Goal: Task Accomplishment & Management: Manage account settings

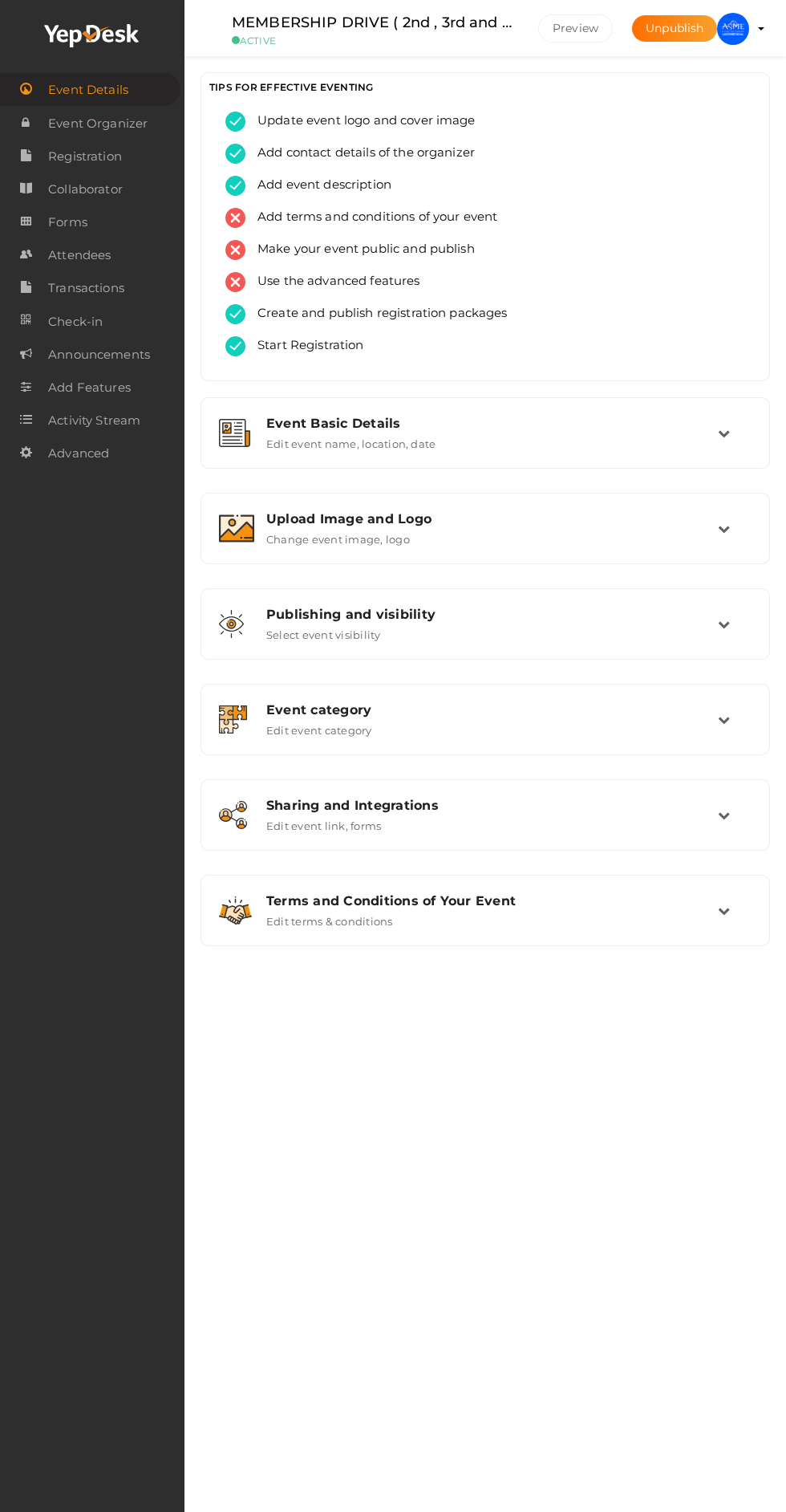
click at [737, 504] on div "Upload Image and Logo Change event image, logo" at bounding box center [486, 528] width 552 height 54
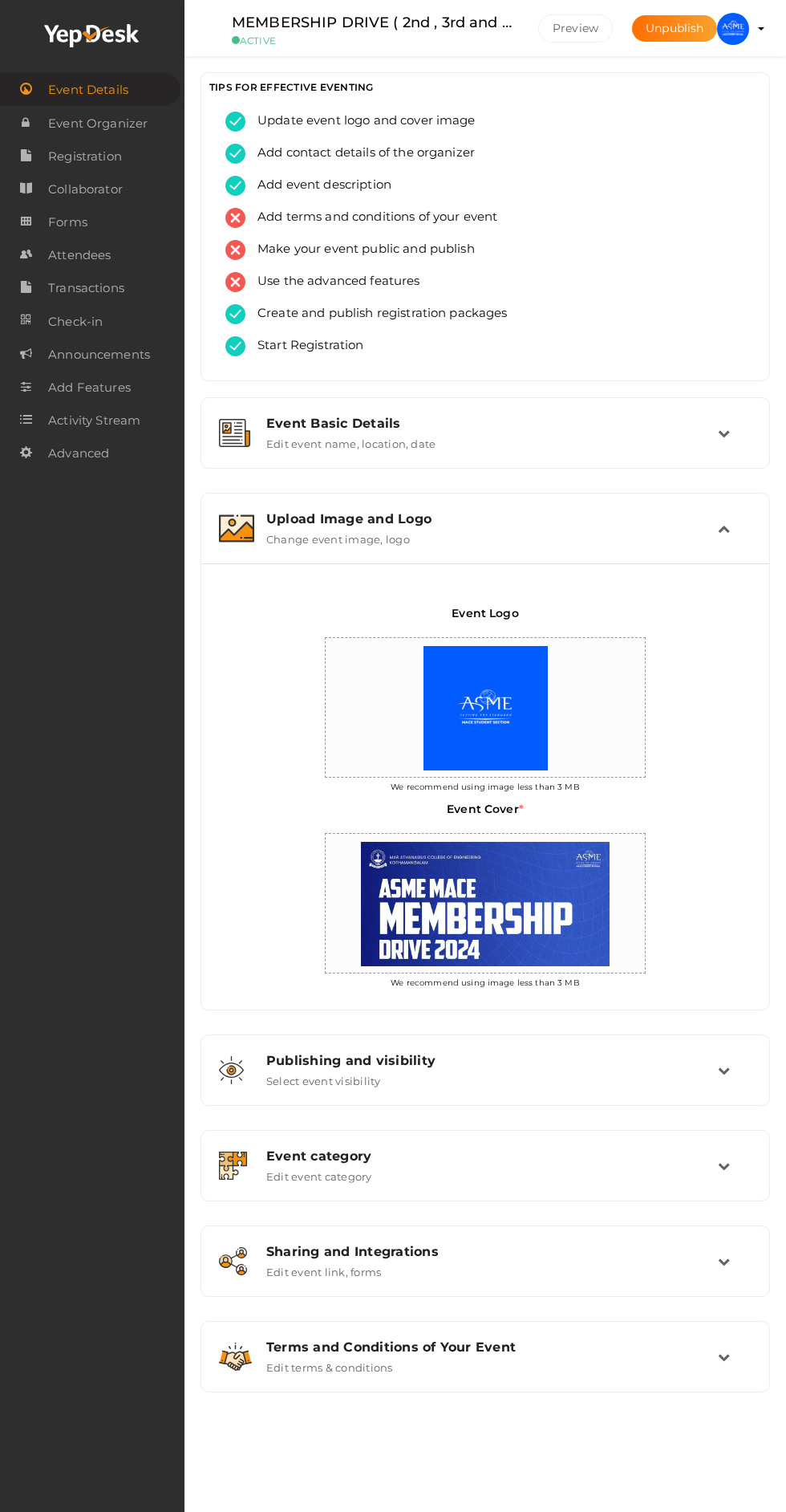
click at [747, 529] on td at bounding box center [734, 528] width 34 height 34
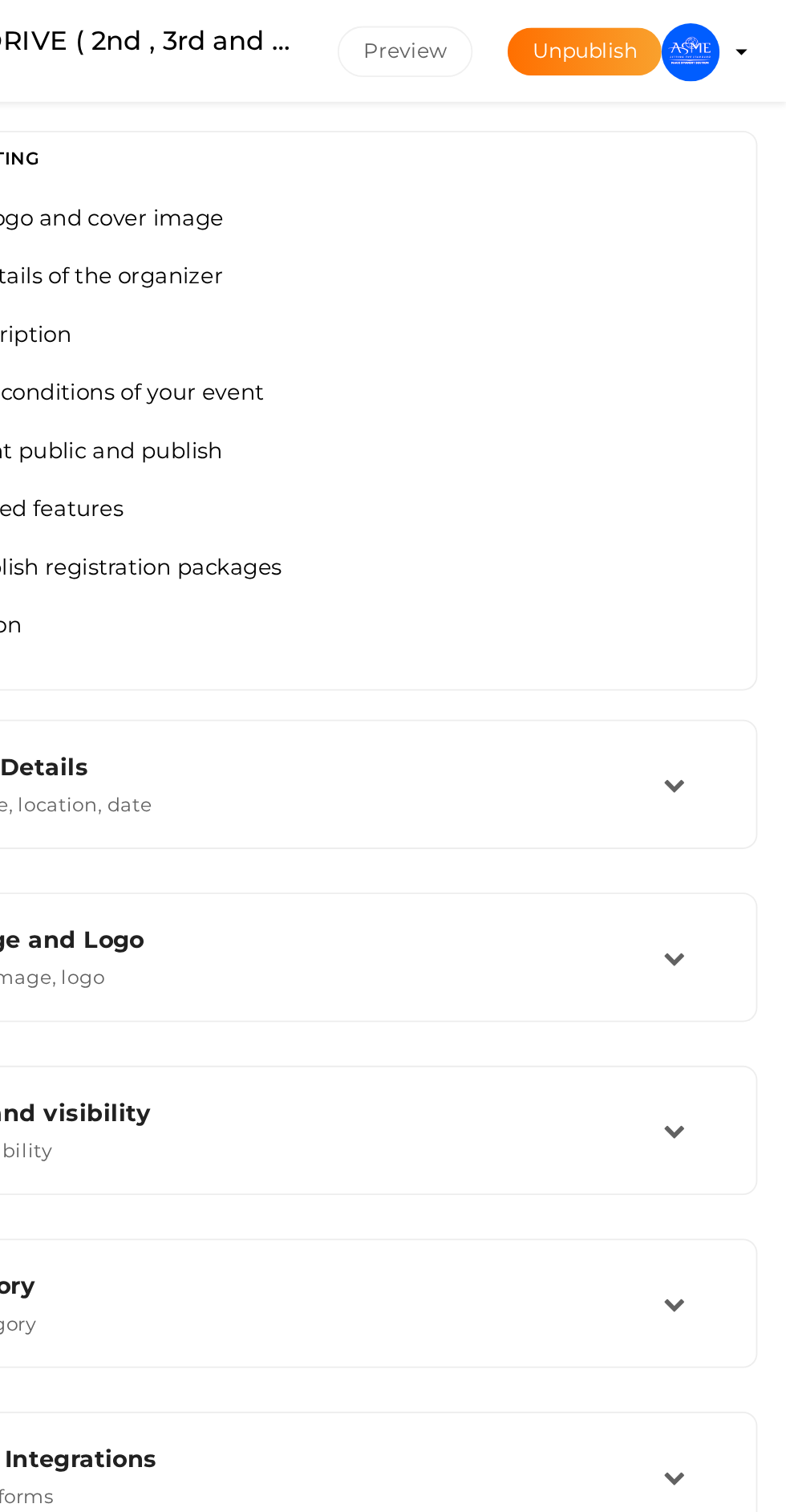
click at [743, 33] on img at bounding box center [733, 28] width 32 height 32
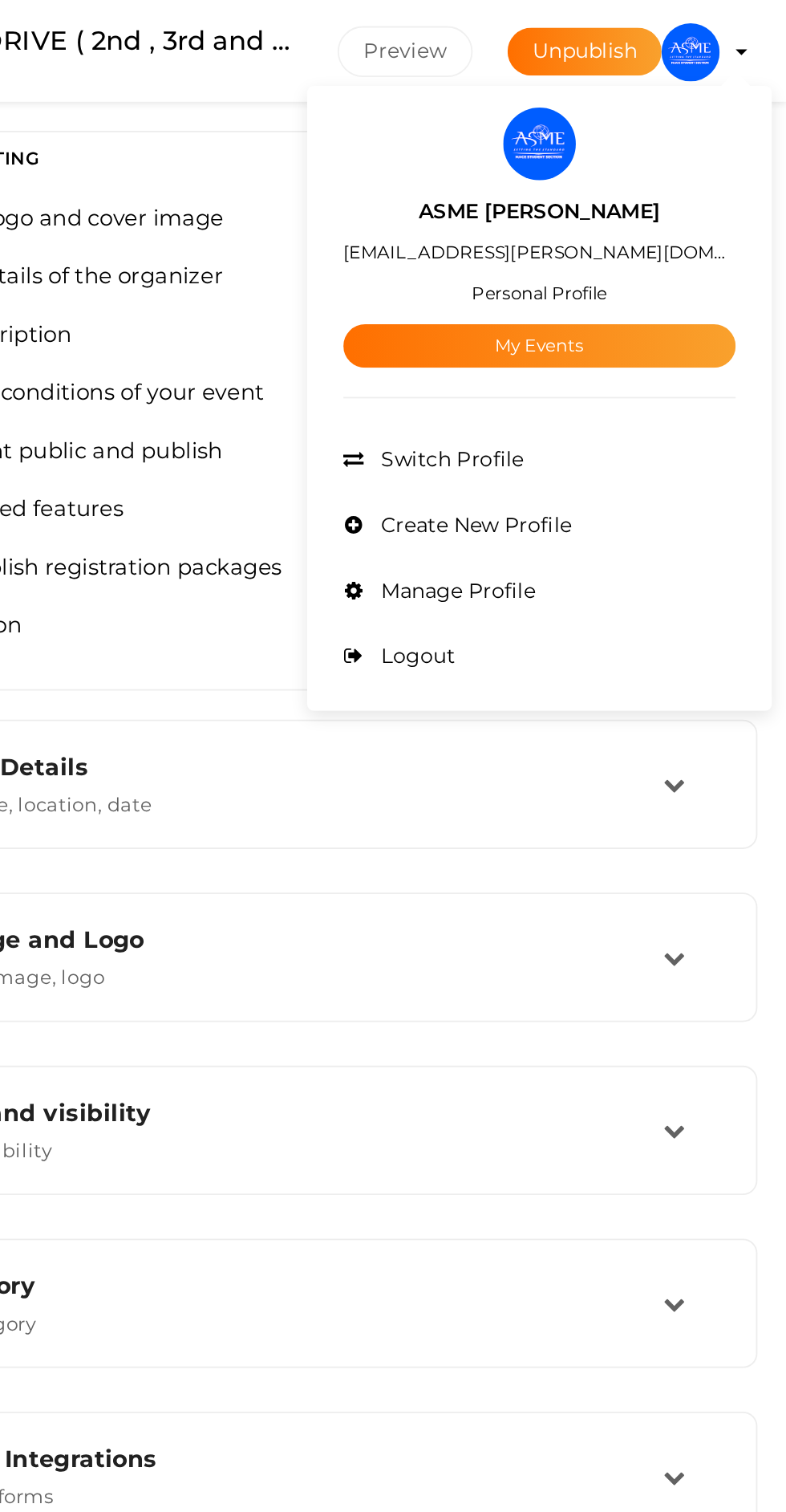
click at [742, 202] on link "My Events" at bounding box center [650, 191] width 216 height 24
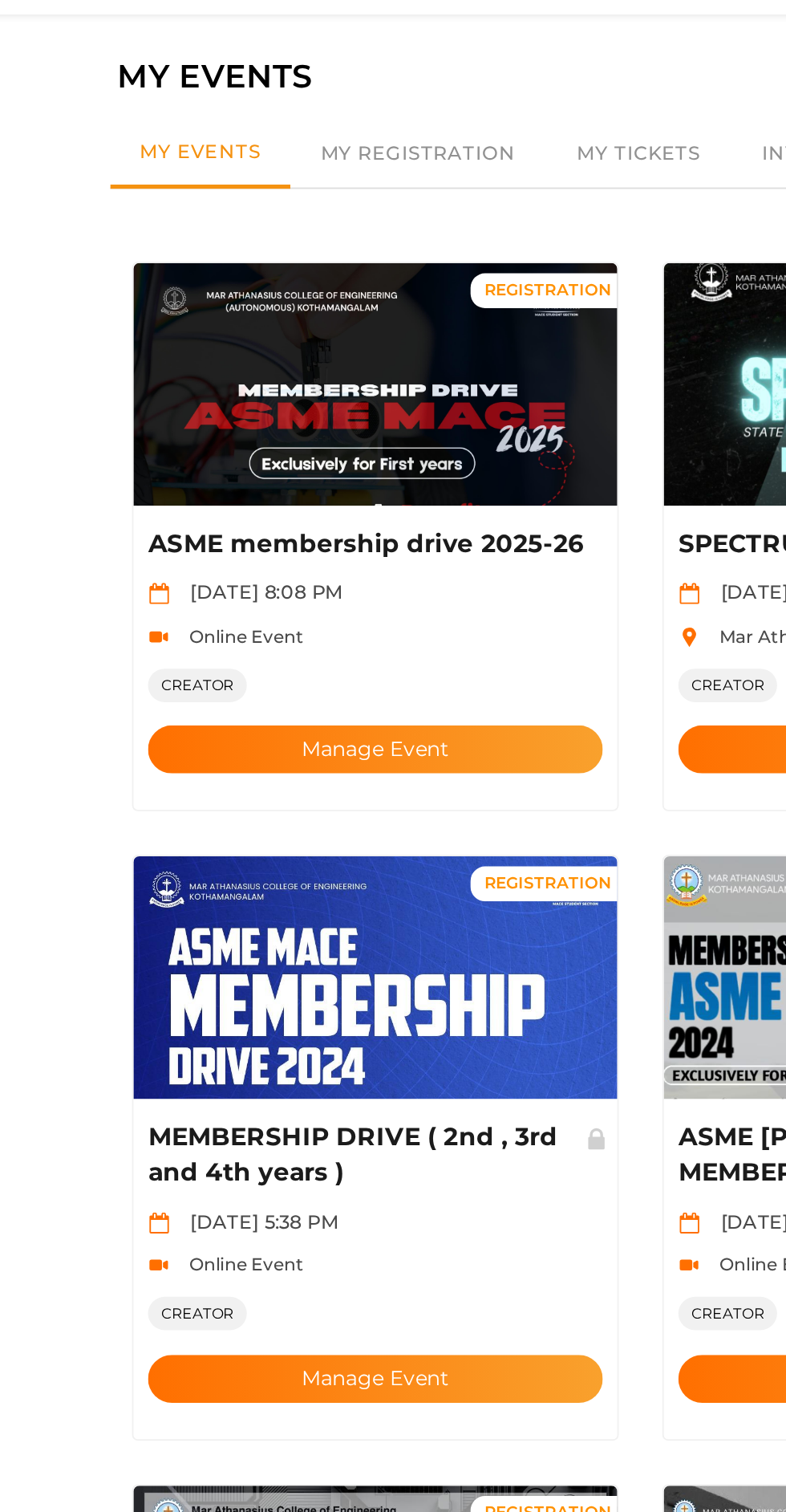
click at [310, 452] on button "Manage Event" at bounding box center [247, 465] width 251 height 27
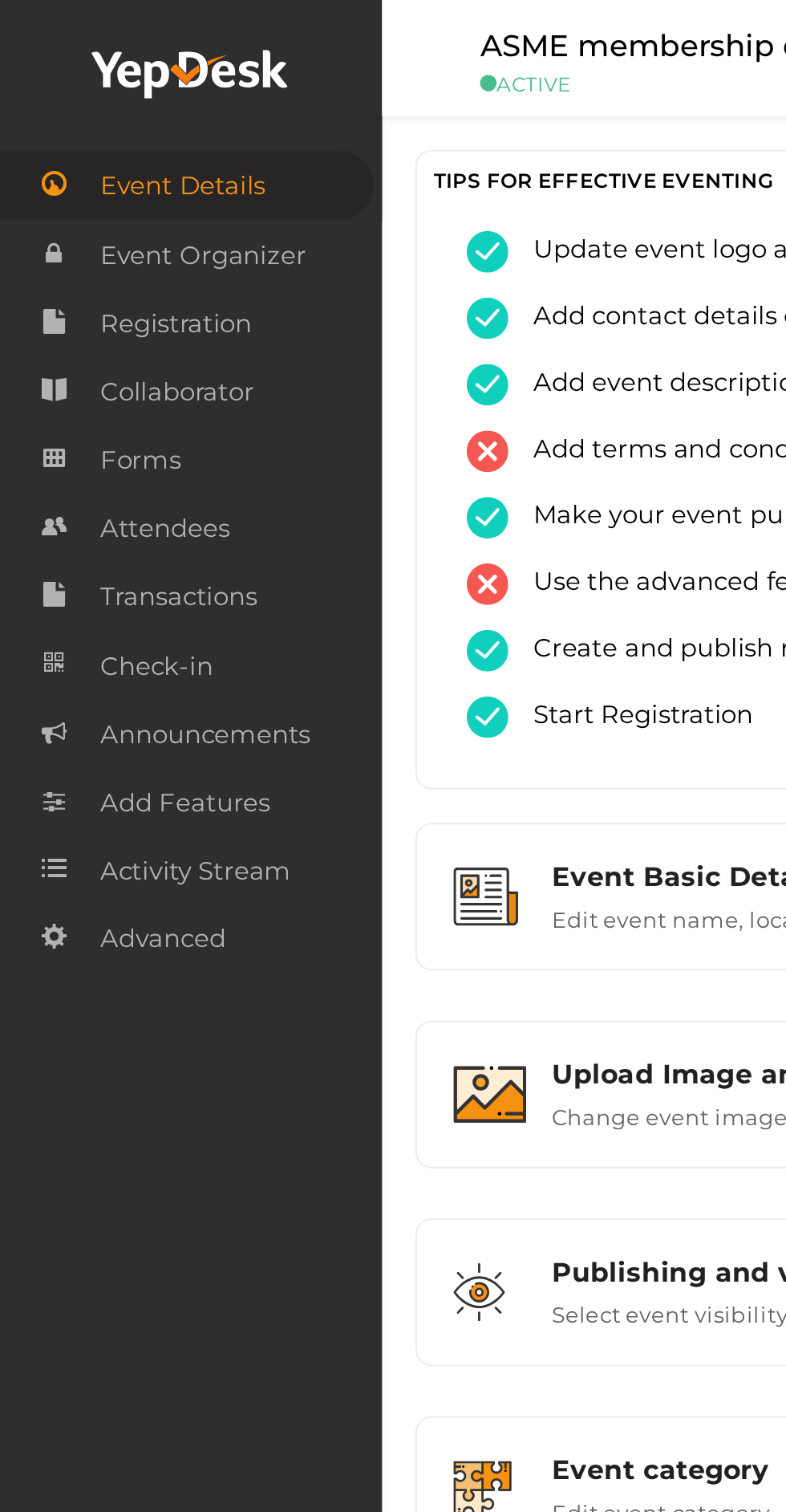
click at [53, 255] on span "Attendees" at bounding box center [79, 255] width 62 height 32
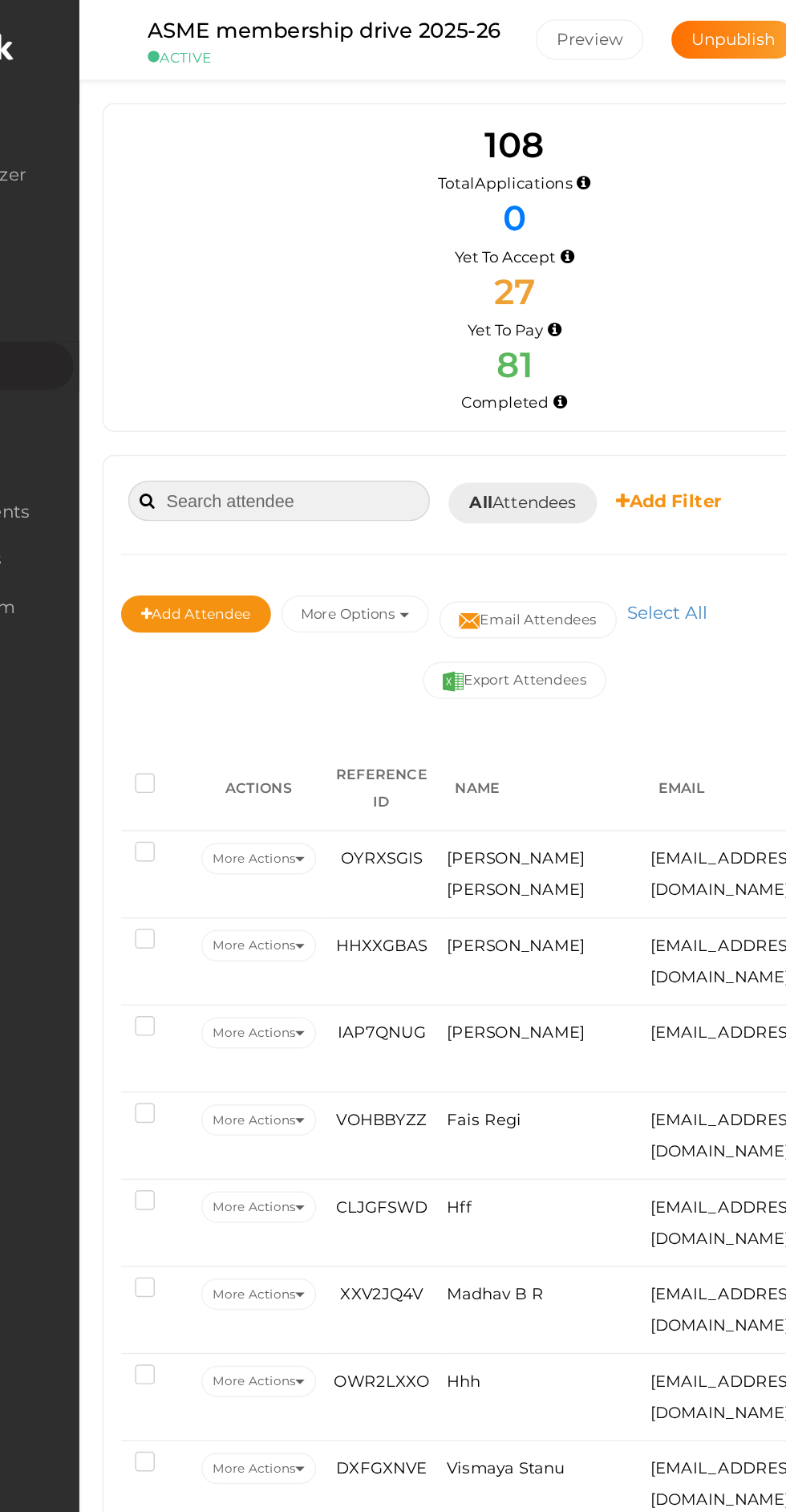
click at [286, 346] on input at bounding box center [322, 347] width 209 height 28
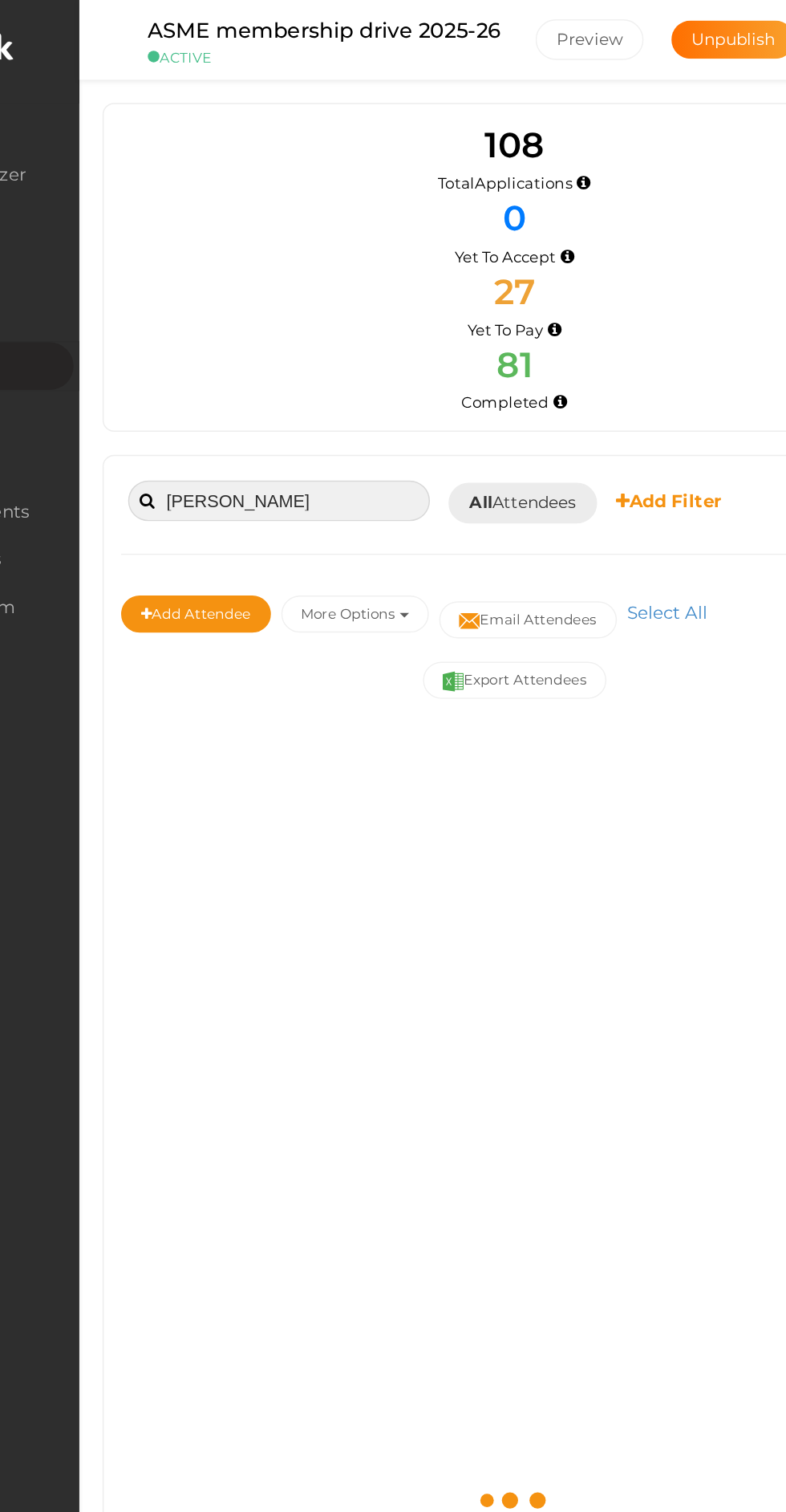
click at [336, 342] on input "Sreena" at bounding box center [322, 347] width 209 height 28
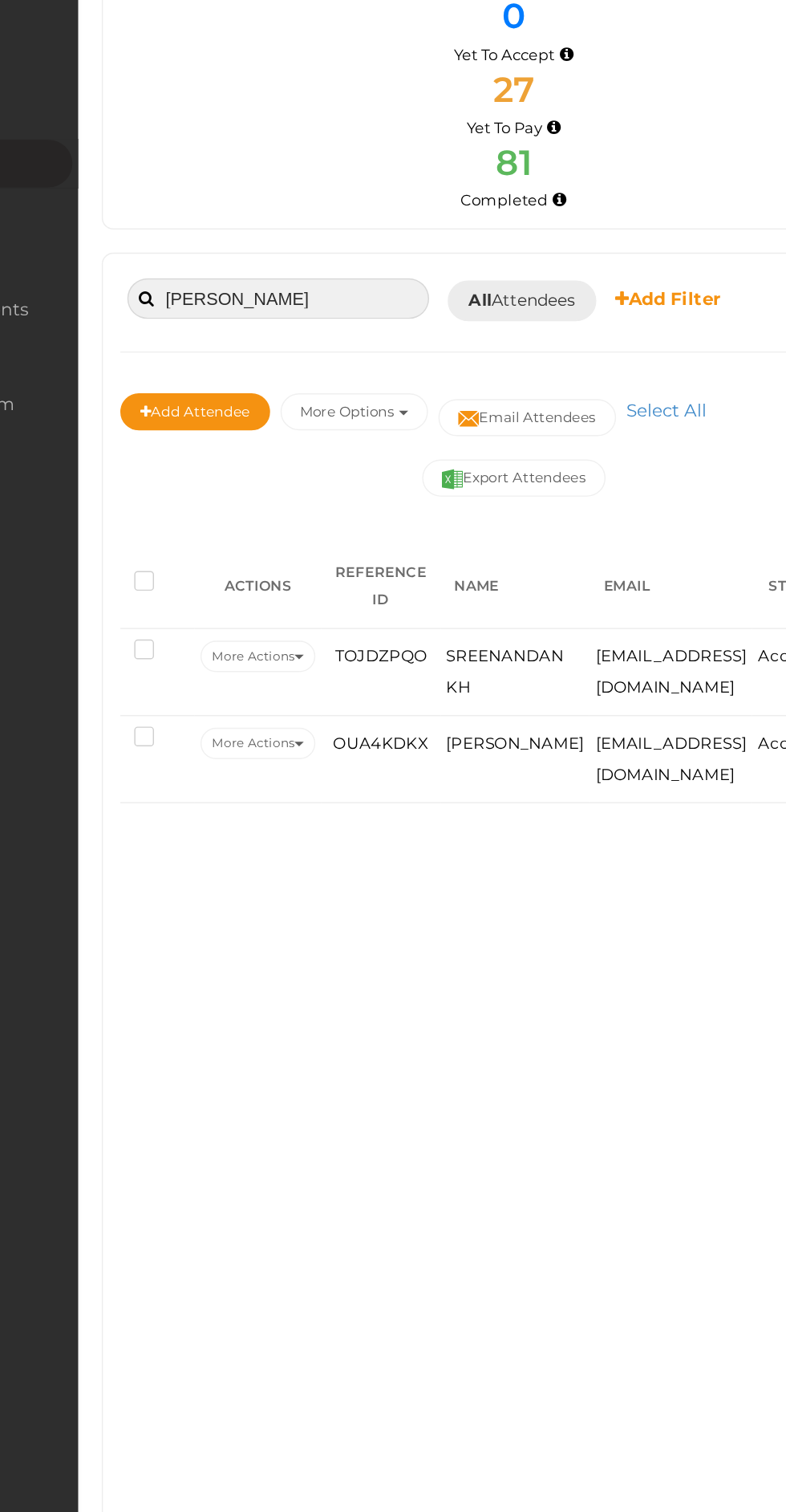
click at [329, 340] on input "Sreenan" at bounding box center [322, 347] width 209 height 28
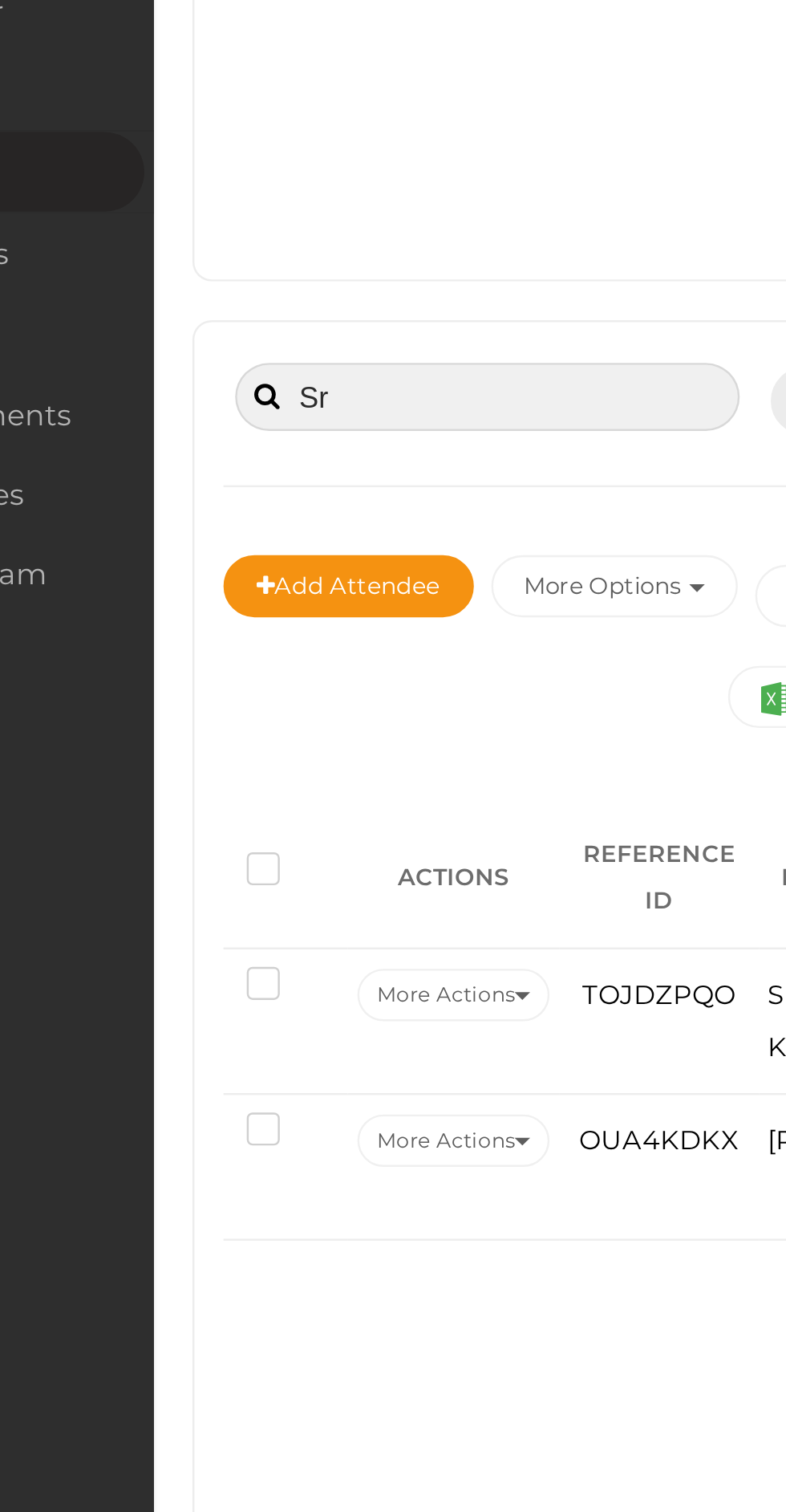
type input "S"
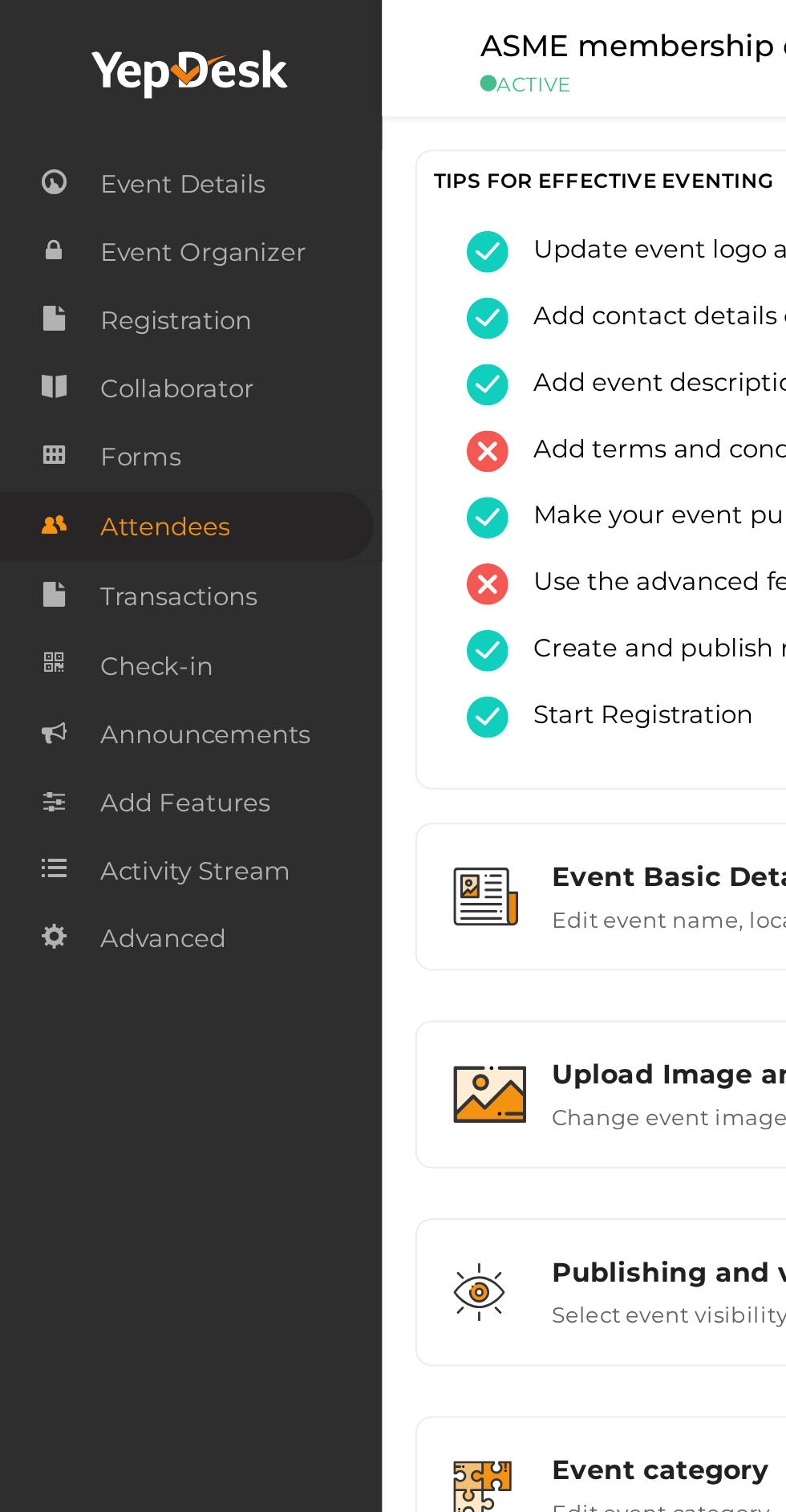
click at [54, 250] on span "Attendees" at bounding box center [79, 255] width 62 height 32
